Goal: Find specific page/section: Find specific page/section

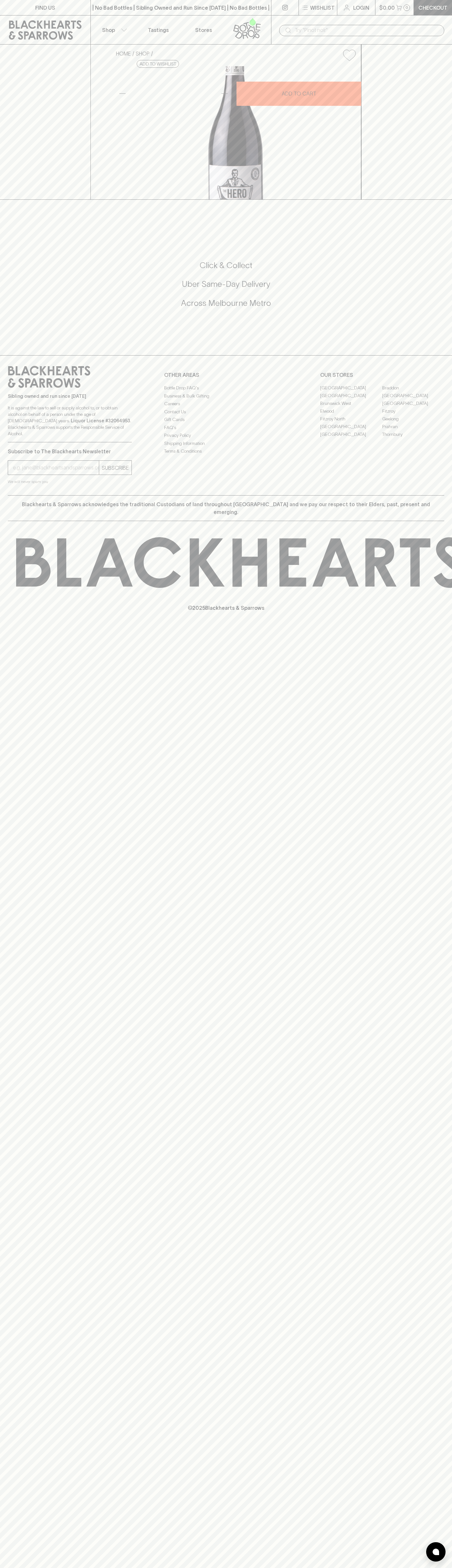
click at [357, 24] on div "​" at bounding box center [361, 30] width 165 height 12
click at [428, 1270] on div "FIND US | No Bad Bottles | Sibling Owned and Run Since 2006 | No Bad Bottles | …" at bounding box center [226, 784] width 452 height 1568
click at [244, 1567] on html "FIND US | No Bad Bottles | Sibling Owned and Run Since 2006 | No Bad Bottles | …" at bounding box center [226, 784] width 452 height 1568
click at [2, 1335] on div "FIND US | No Bad Bottles | Sibling Owned and Run Since 2006 | No Bad Bottles | …" at bounding box center [226, 784] width 452 height 1568
click at [351, 415] on link "Elwood" at bounding box center [351, 411] width 62 height 8
